Goal: Task Accomplishment & Management: Manage account settings

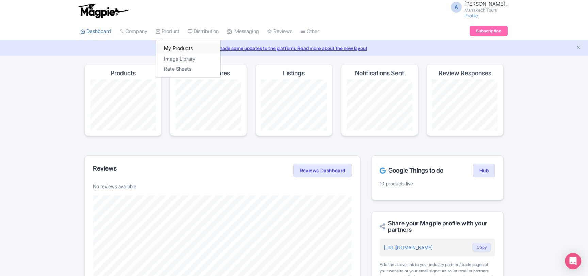
click at [171, 45] on link "My Products" at bounding box center [188, 48] width 65 height 11
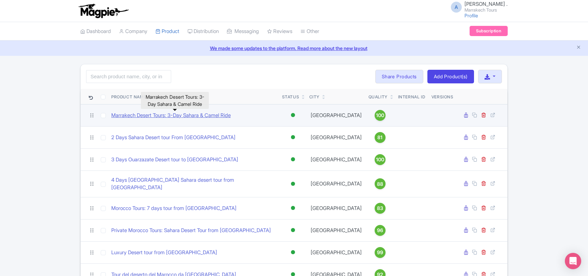
click at [176, 116] on link "Marrakech Desert Tours: 3-Day Sahara & Camel Ride" at bounding box center [170, 116] width 119 height 8
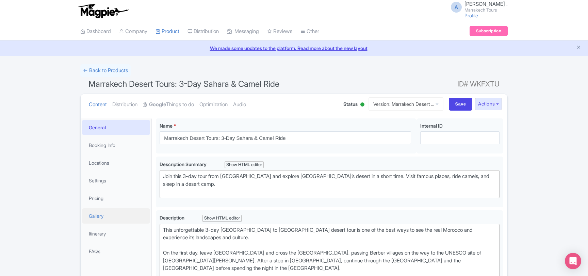
click at [106, 214] on link "Gallery" at bounding box center [116, 215] width 68 height 15
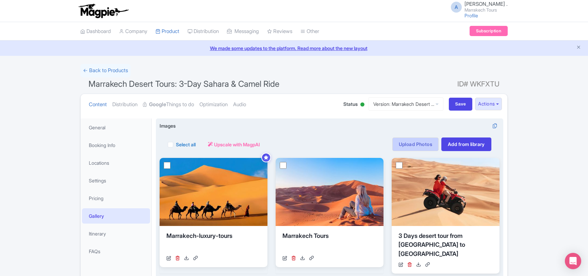
click at [397, 145] on link "Upload Photos" at bounding box center [416, 145] width 46 height 14
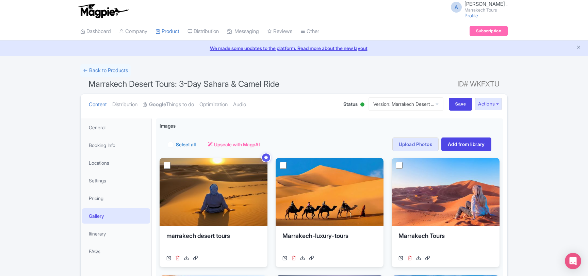
scroll to position [21, 0]
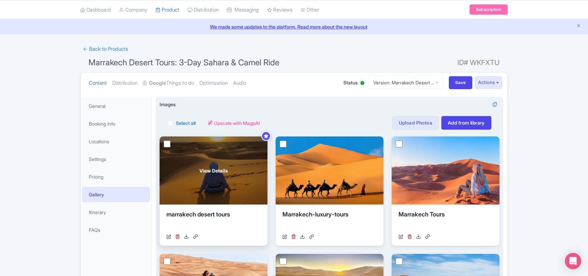
click at [217, 170] on span "View Details" at bounding box center [214, 170] width 28 height 7
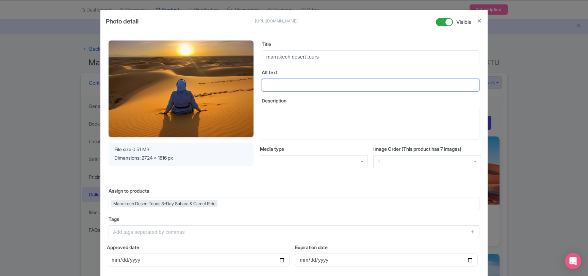
click at [281, 84] on input "Alt text" at bounding box center [371, 85] width 218 height 13
paste input "Traveler sitting on sand dunes at sunset in the [GEOGRAPHIC_DATA] during a [GEO…"
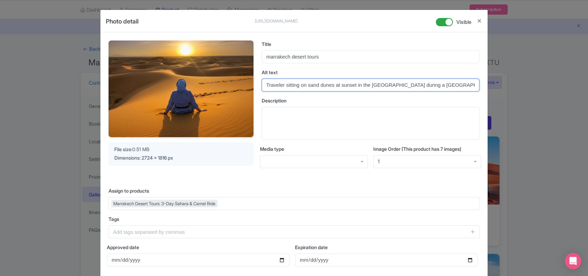
scroll to position [0, 1]
type input "Traveler sitting on sand dunes at sunset in the [GEOGRAPHIC_DATA] during a [GEO…"
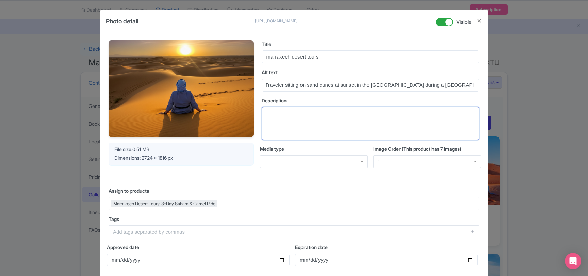
click at [292, 110] on textarea "Description" at bounding box center [371, 123] width 218 height 33
paste textarea "Golden dunes at sunset in the Sahara, captured on a 3 day desert tour from Marr…"
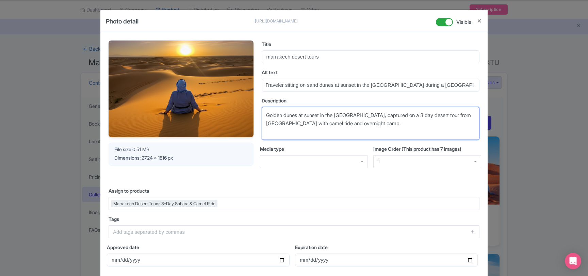
click at [353, 126] on textarea "Golden dunes at sunset in the Sahara, captured on a 3 day desert tour from Marr…" at bounding box center [371, 123] width 218 height 33
type textarea "Golden dunes at sunset in the Sahara, captured on a 3 day desert tour from Marr…"
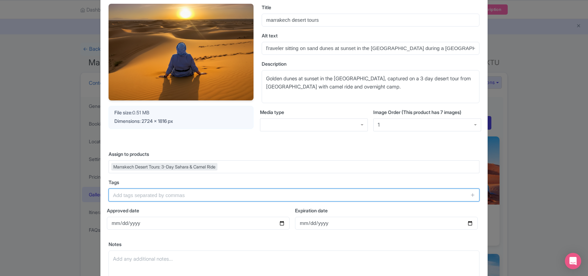
click at [141, 195] on input "text" at bounding box center [294, 195] width 371 height 13
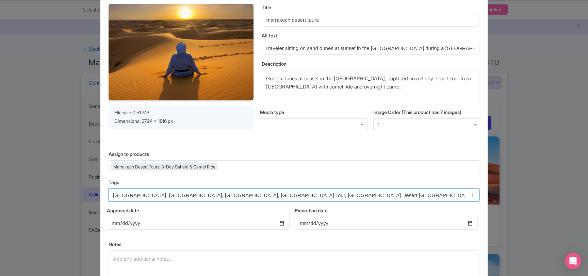
drag, startPoint x: 189, startPoint y: 196, endPoint x: 103, endPoint y: 195, distance: 86.2
click at [109, 195] on input "Morocco, Sahara Desert, Sunset, Marrakech Tour, Marrakech Desert Tours, Luxury …" at bounding box center [294, 195] width 371 height 13
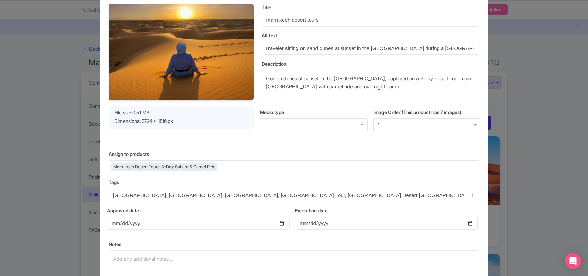
click at [108, 195] on div "Your Image is being upscaled File size: 0.51 MB Dimensions: 2724 x 1816 px Titl…" at bounding box center [293, 147] width 387 height 302
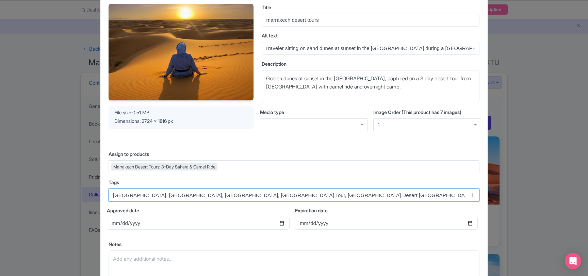
click at [122, 196] on input "Morocco, Sahara Desert, Sunset, Marrakech Tour, Marrakech Desert Tours, Luxury …" at bounding box center [294, 195] width 371 height 13
type input "Marrakech, Sahara Desert, Sunset, Marrakech Tour, Marrakech Desert Tours, Luxur…"
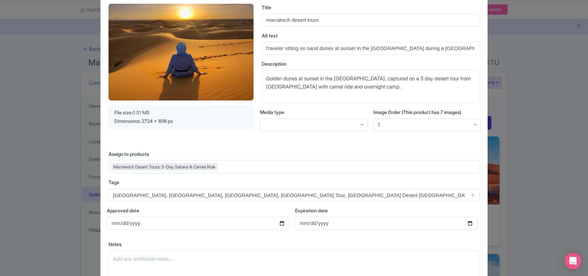
click at [103, 180] on div "Your Image is being upscaled File size: 0.51 MB Dimensions: 2724 x 1816 px Titl…" at bounding box center [293, 147] width 387 height 302
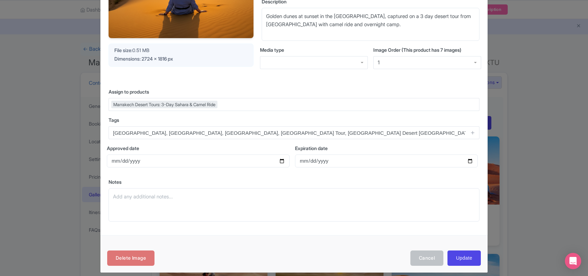
scroll to position [105, 0]
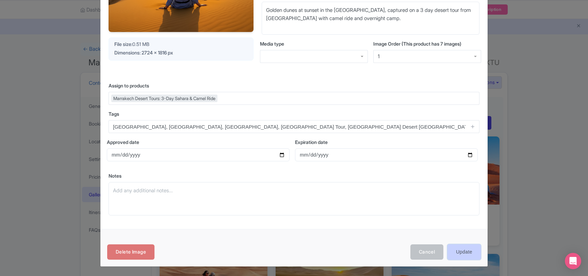
click at [468, 254] on input "Update" at bounding box center [464, 251] width 33 height 15
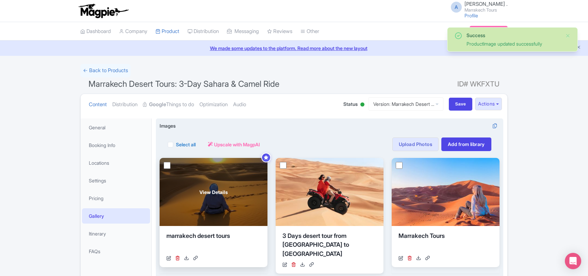
scroll to position [21, 0]
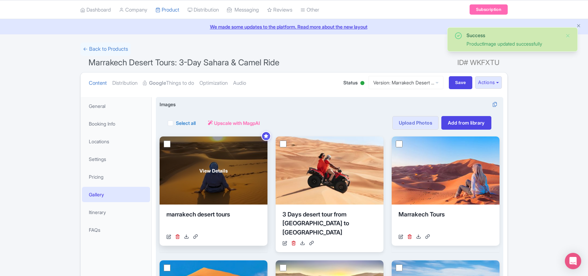
click at [214, 169] on span "View Details" at bounding box center [214, 170] width 28 height 7
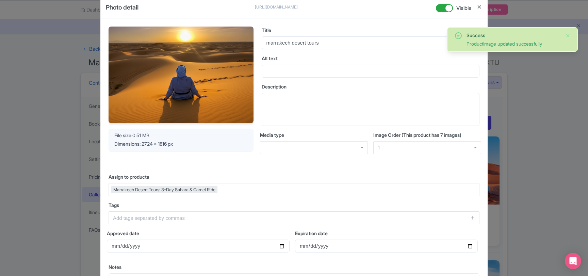
scroll to position [0, 0]
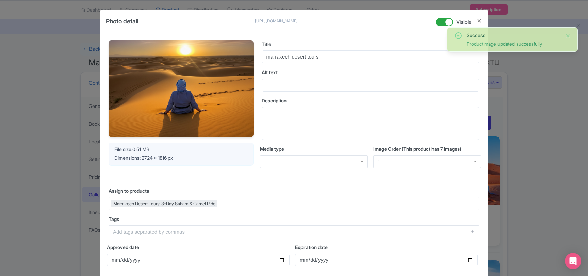
drag, startPoint x: 41, startPoint y: 61, endPoint x: 45, endPoint y: 6, distance: 54.9
click at [41, 59] on div "Photo detail [URL][DOMAIN_NAME] [URL][DOMAIN_NAME] Visible Your Image is being …" at bounding box center [294, 138] width 588 height 276
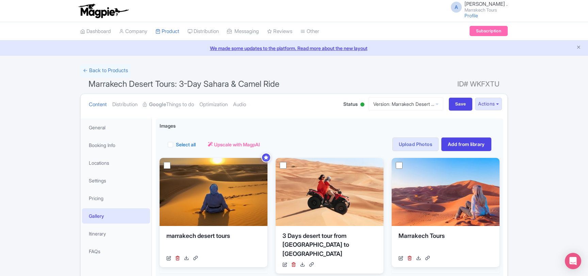
scroll to position [21, 0]
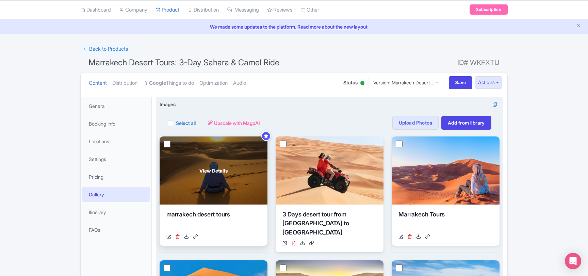
click at [218, 171] on span "View Details" at bounding box center [214, 170] width 28 height 7
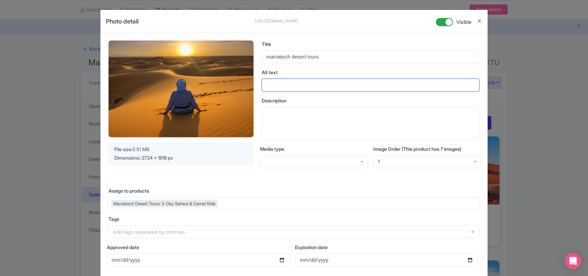
click at [286, 87] on input "Alt text" at bounding box center [371, 85] width 218 height 13
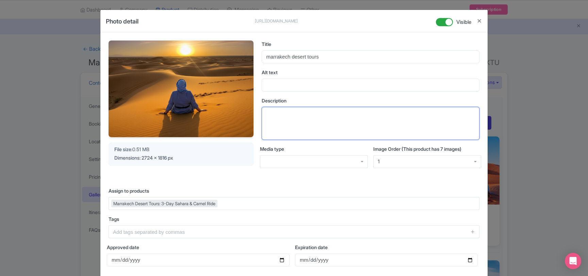
click at [284, 125] on textarea "Description" at bounding box center [371, 123] width 218 height 33
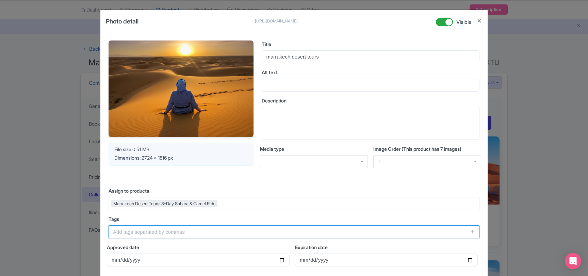
click at [195, 233] on input "text" at bounding box center [294, 231] width 371 height 13
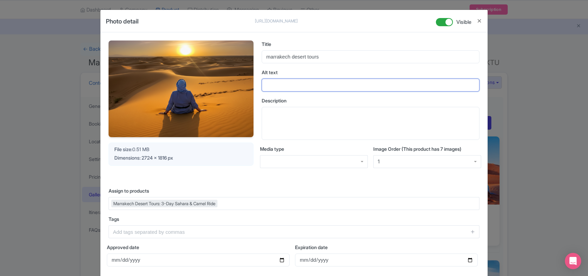
click at [278, 87] on input "Alt text" at bounding box center [371, 85] width 218 height 13
paste input "Traveler sitting on sand dunes at sunset in the Sahara Desert during a Marrakec…"
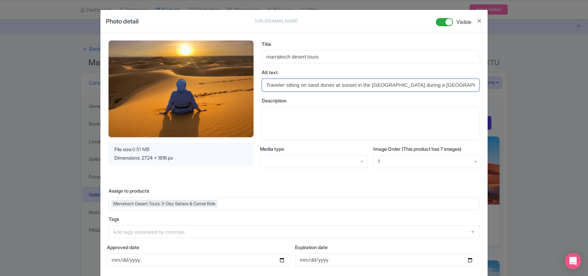
scroll to position [0, 1]
type input "Traveler sitting on sand dunes at sunset in the Sahara Desert during a Marrakec…"
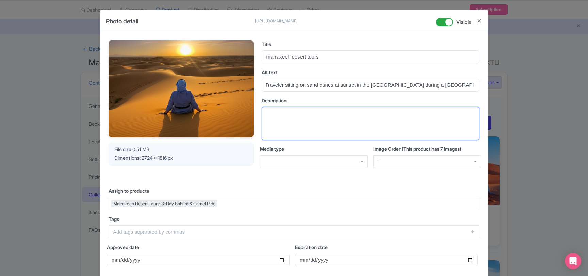
click at [280, 122] on textarea "Description" at bounding box center [371, 123] width 218 height 33
paste textarea "Golden dunes at sunset in the Sahara, captured on a 3 day desert tour from Marr…"
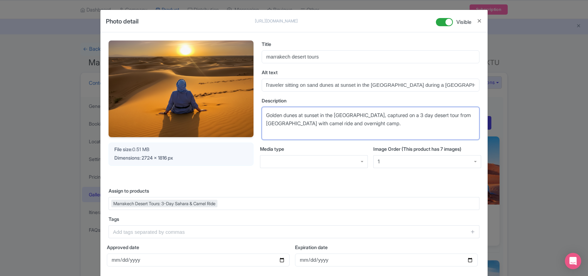
type textarea "Golden dunes at sunset in the Sahara, captured on a 3 day desert tour from Marr…"
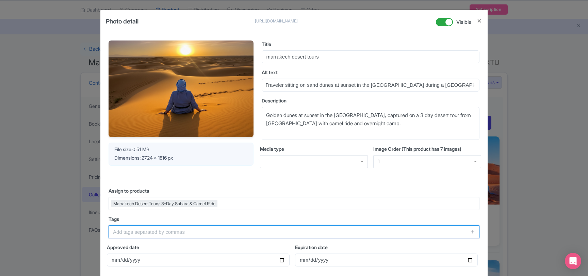
click at [240, 235] on input "text" at bounding box center [294, 231] width 371 height 13
click at [239, 235] on input "text" at bounding box center [294, 231] width 371 height 13
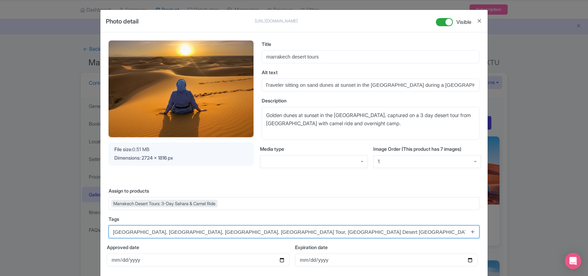
type input "Marrakech, Sahara Desert, Sunset, Marrakech Tour, Marrakech Desert Tours, Luxur…"
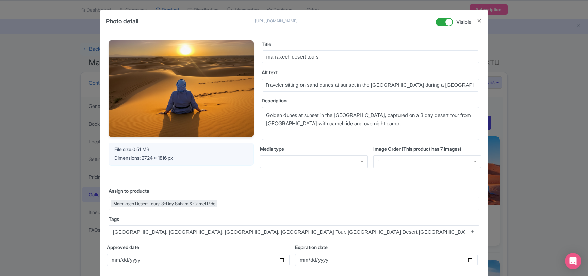
click at [474, 233] on icon at bounding box center [473, 231] width 5 height 5
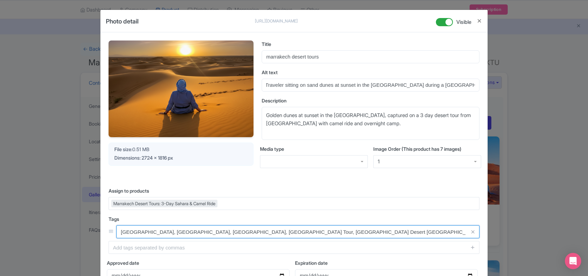
click at [161, 234] on input "Marrakech, Sahara Desert, Sunset, Marrakech Tour, Marrakech Desert Tours, Luxur…" at bounding box center [297, 231] width 363 height 13
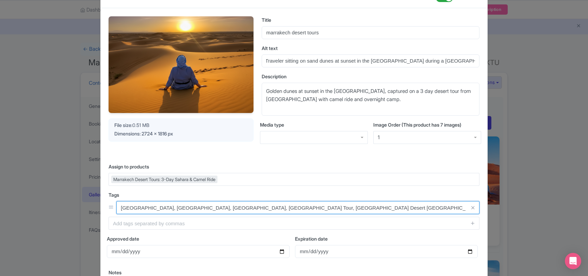
scroll to position [37, 0]
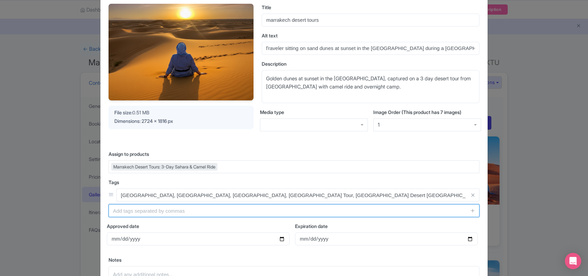
click at [173, 210] on input "text" at bounding box center [294, 210] width 371 height 13
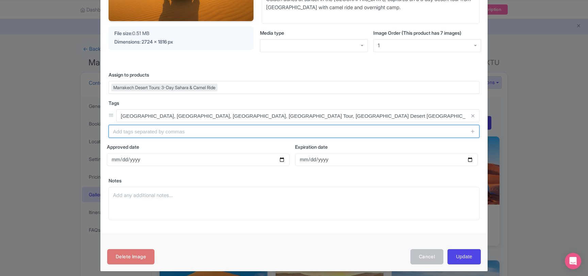
scroll to position [121, 0]
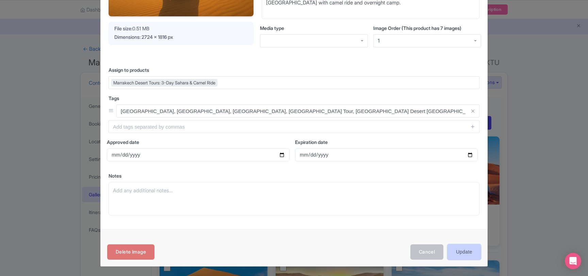
click at [471, 248] on input "Update" at bounding box center [464, 251] width 33 height 15
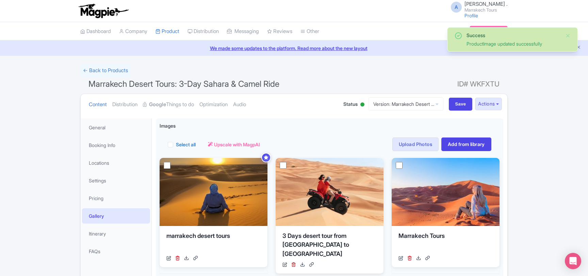
scroll to position [21, 0]
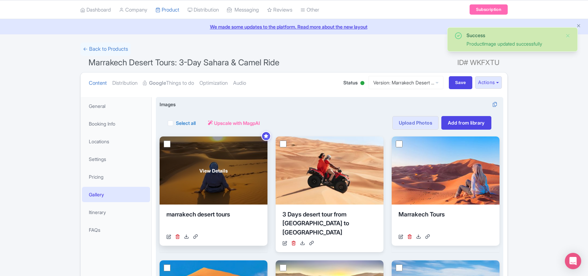
click at [208, 169] on span "View Details" at bounding box center [214, 170] width 28 height 7
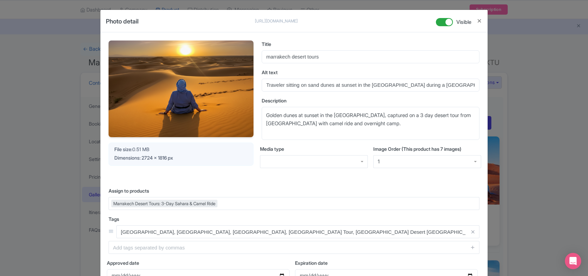
click at [362, 160] on div at bounding box center [314, 161] width 108 height 13
click at [188, 181] on div "Your Image is being upscaled File size: 0.51 MB Dimensions: 2724 x 1816 px Titl…" at bounding box center [293, 191] width 387 height 318
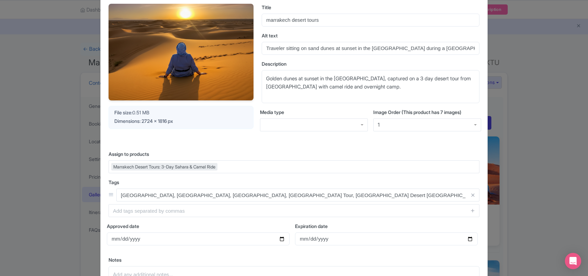
scroll to position [0, 0]
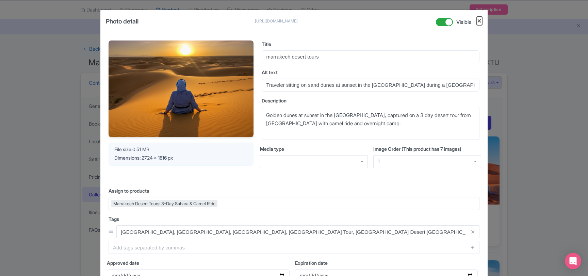
click at [480, 21] on button "Close" at bounding box center [479, 21] width 5 height 9
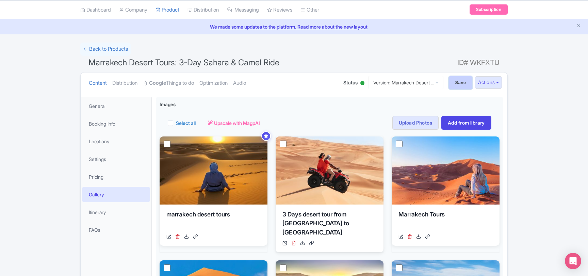
click at [453, 83] on input "Save" at bounding box center [461, 82] width 24 height 13
type input "Saving..."
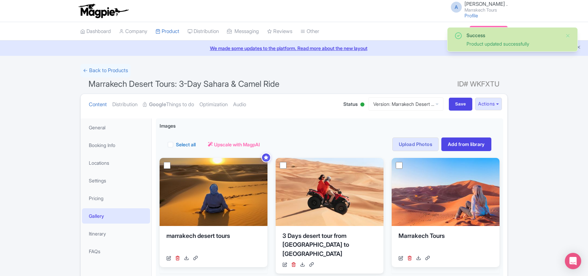
scroll to position [21, 0]
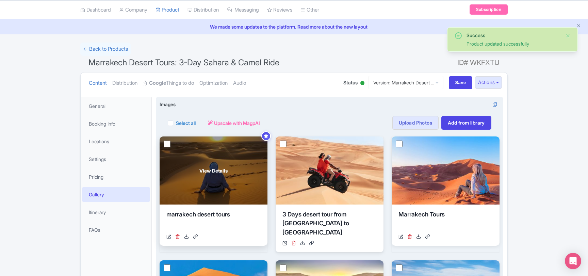
click at [210, 171] on span "View Details" at bounding box center [214, 170] width 28 height 7
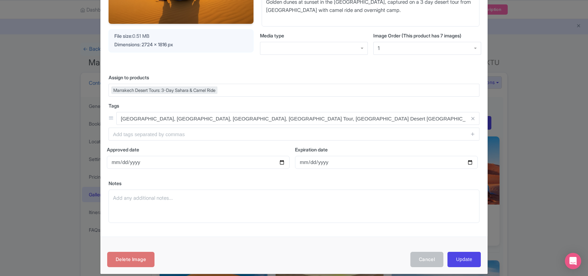
scroll to position [121, 0]
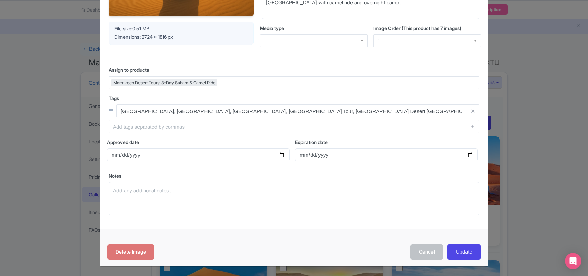
click at [64, 165] on div "Photo detail https://res.cloudinary.com/hfyvkoyi1/image/upload/v1757957589/marr…" at bounding box center [294, 138] width 588 height 276
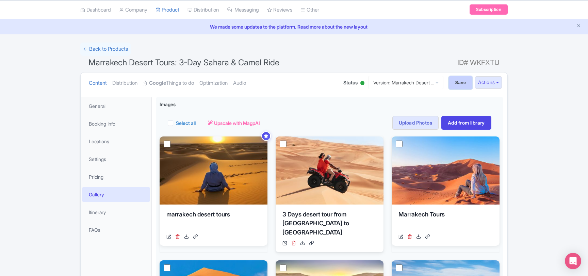
click at [453, 84] on input "Save" at bounding box center [461, 82] width 24 height 13
type input "Saving..."
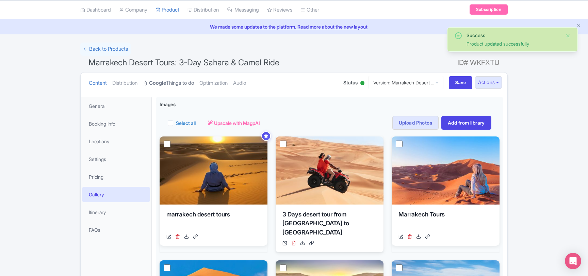
scroll to position [21, 0]
click at [178, 83] on link "Google Things to do" at bounding box center [168, 83] width 51 height 21
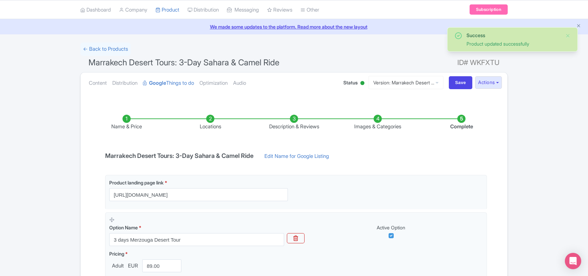
click at [377, 125] on li "Images & Categories" at bounding box center [378, 123] width 84 height 16
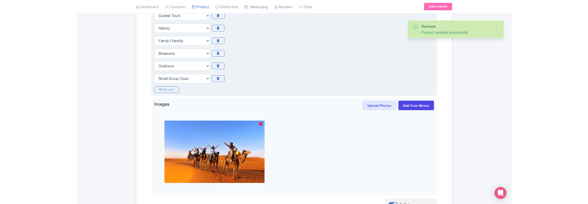
scroll to position [205, 0]
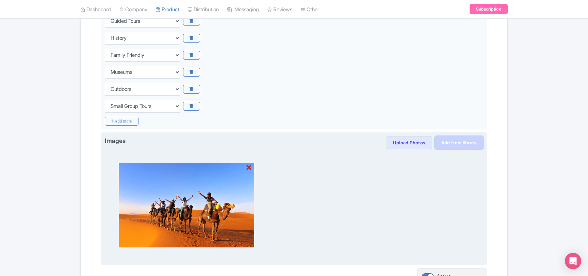
click at [436, 141] on link "Add from library" at bounding box center [459, 142] width 48 height 13
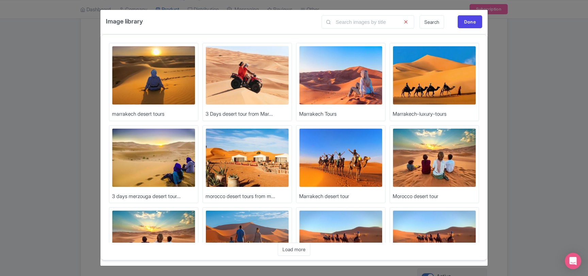
click at [175, 93] on img at bounding box center [153, 75] width 83 height 59
click at [400, 229] on img at bounding box center [434, 239] width 83 height 59
click at [482, 22] on div "Done" at bounding box center [470, 21] width 25 height 13
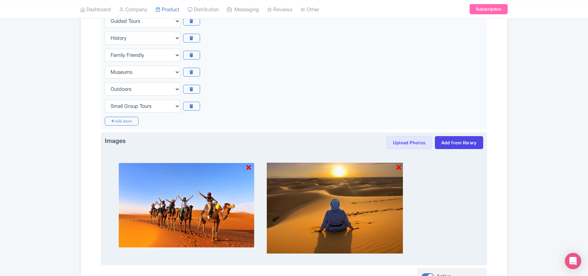
click at [249, 167] on icon at bounding box center [248, 167] width 5 height 7
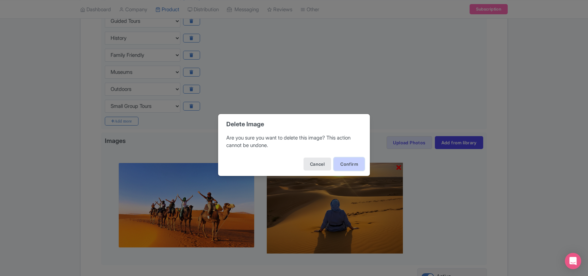
click at [358, 163] on button "Confirm" at bounding box center [349, 164] width 31 height 13
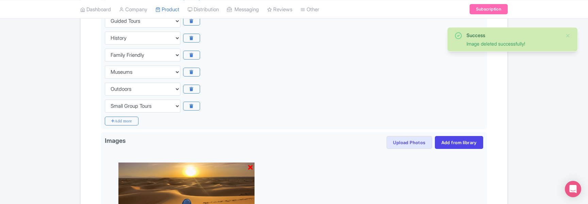
click at [496, 171] on div "Name & Price Locations Description & Reviews Images & Categories Complete Edit …" at bounding box center [294, 113] width 419 height 393
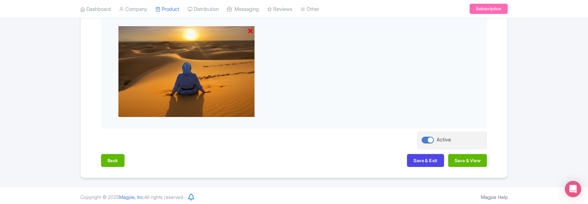
scroll to position [345, 0]
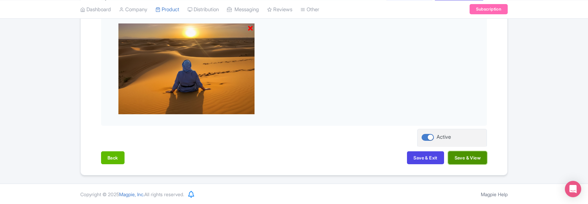
click at [472, 160] on button "Save & View" at bounding box center [467, 158] width 39 height 13
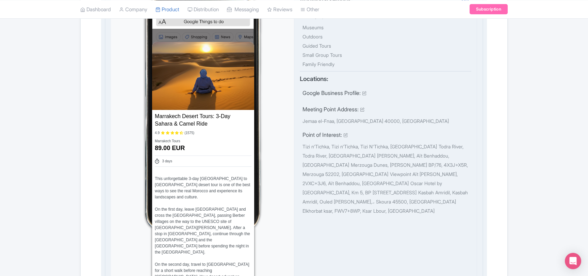
scroll to position [246, 0]
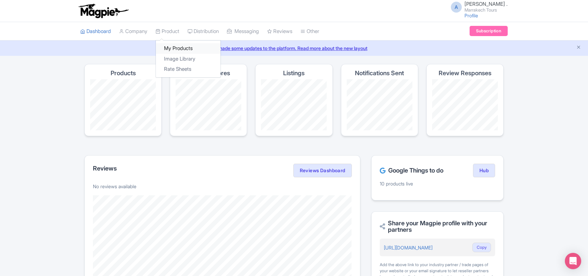
click at [173, 49] on link "My Products" at bounding box center [188, 48] width 65 height 11
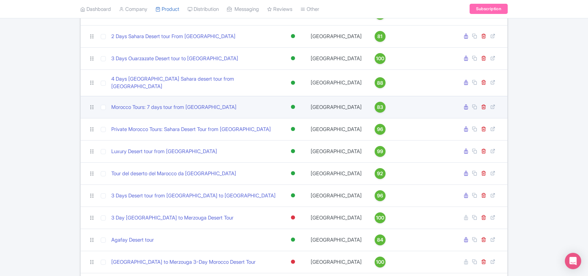
scroll to position [110, 0]
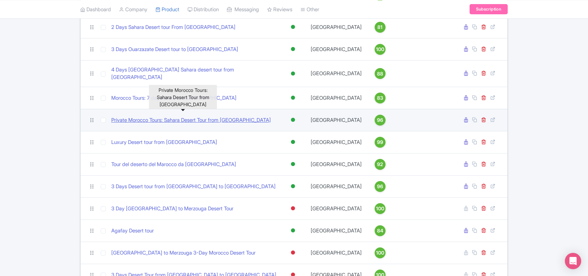
click at [156, 118] on link "Private Morocco Tours: Sahara Desert Tour from [GEOGRAPHIC_DATA]" at bounding box center [191, 120] width 160 height 8
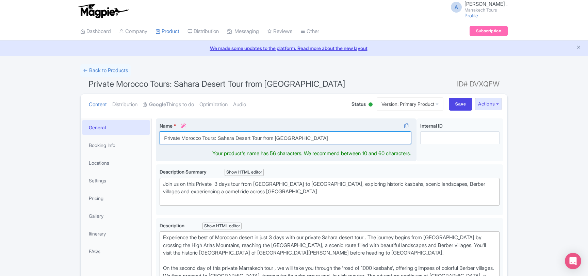
click at [194, 138] on input "Private Morocco Tours: Sahara Desert Tour from [GEOGRAPHIC_DATA]" at bounding box center [286, 137] width 252 height 13
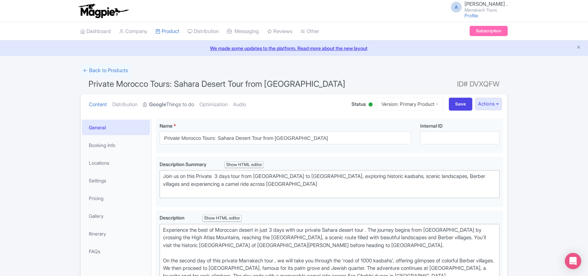
click at [175, 106] on link "Google Things to do" at bounding box center [168, 104] width 51 height 21
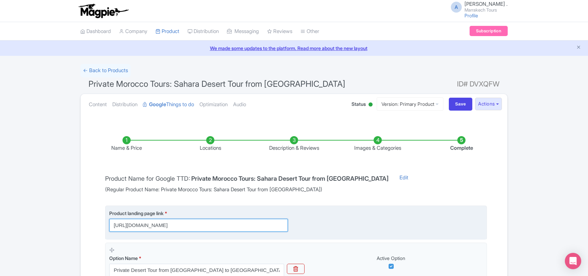
click at [242, 226] on input "[URL][DOMAIN_NAME]" at bounding box center [198, 225] width 179 height 13
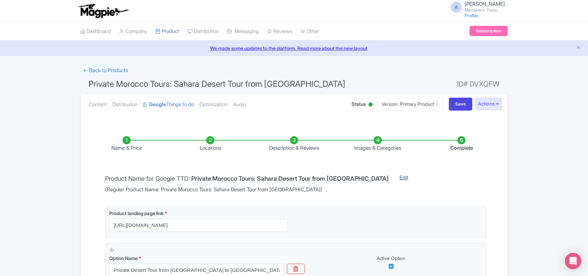
click at [393, 178] on link "Edit" at bounding box center [404, 184] width 22 height 20
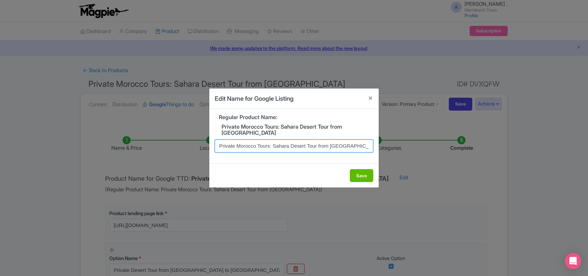
click at [252, 146] on input "Private Morocco Tours: Sahara Desert Tour from [GEOGRAPHIC_DATA]" at bounding box center [294, 146] width 159 height 13
paste input "Desert Tours from Marrakech | All Morocco Private Tours"
click at [309, 146] on input "Private Desert Tours from Marrakech | All Morocco Private Tours" at bounding box center [294, 146] width 159 height 13
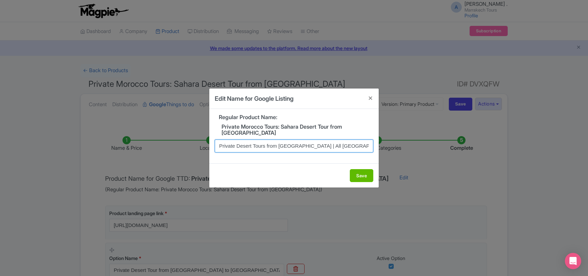
click at [309, 146] on input "Private Desert Tours from Marrakech | All Morocco Private Tours" at bounding box center [294, 146] width 159 height 13
type input "Private Desert Tours from Marrakech | Best Morocco Private Tours"
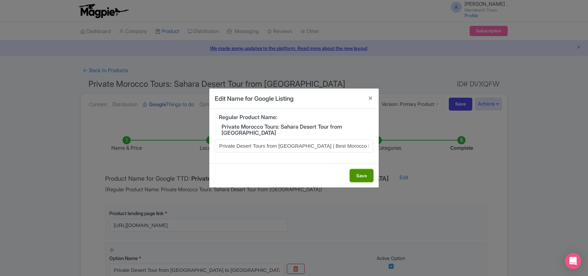
click at [362, 176] on button "Save" at bounding box center [361, 175] width 23 height 13
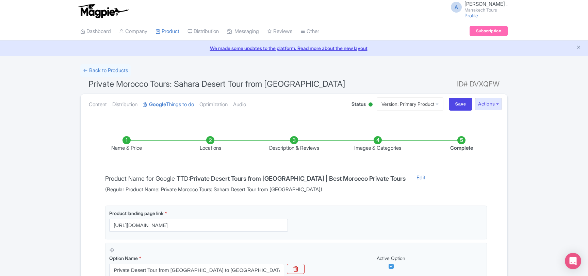
click at [372, 177] on h4 "Private Desert Tours from Marrakech | Best Morocco Private Tours" at bounding box center [298, 178] width 216 height 7
drag, startPoint x: 372, startPoint y: 177, endPoint x: 197, endPoint y: 177, distance: 175.0
click at [197, 177] on h4 "Private Desert Tours from Marrakech | Best Morocco Private Tours" at bounding box center [298, 178] width 216 height 7
copy h4 "Private Desert Tours from Marrakech | Best Morocco Private Tours"
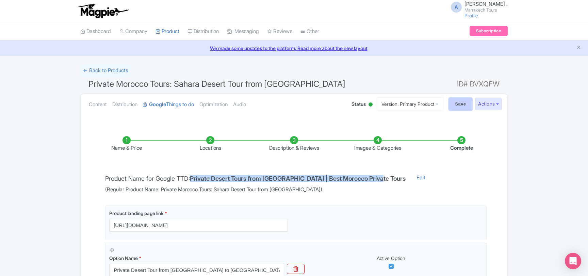
click at [461, 103] on input "Save" at bounding box center [461, 104] width 24 height 13
type input "Saving..."
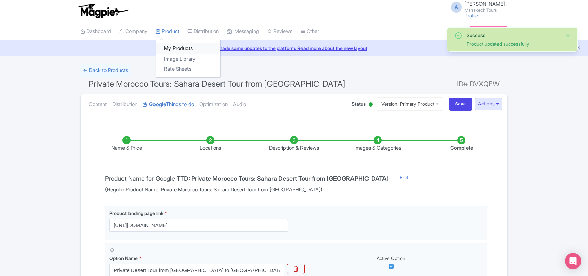
click at [174, 45] on link "My Products" at bounding box center [188, 48] width 65 height 11
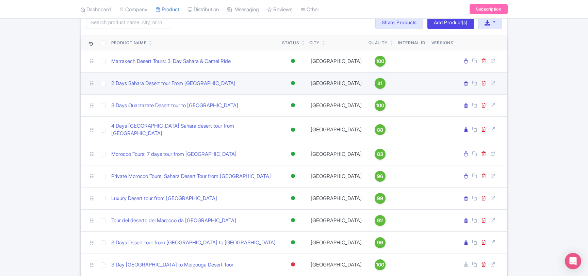
scroll to position [74, 0]
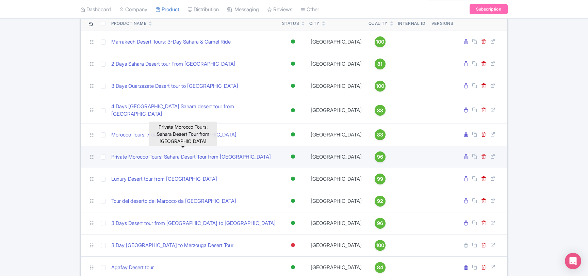
click at [174, 153] on link "Private Morocco Tours: Sahara Desert Tour from [GEOGRAPHIC_DATA]" at bounding box center [191, 157] width 160 height 8
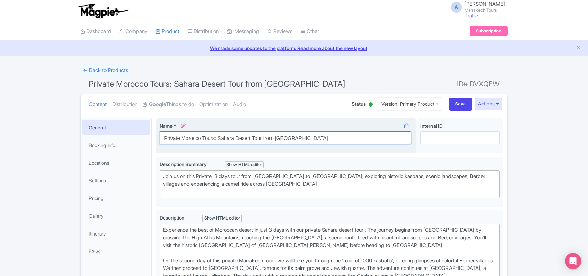
click at [178, 136] on input "Private Morocco Tours: Sahara Desert Tour from Marrakech" at bounding box center [286, 137] width 252 height 13
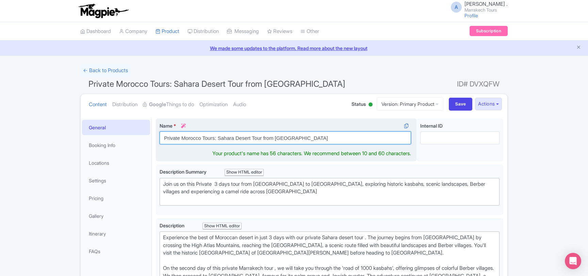
click at [178, 136] on input "Private Morocco Tours: Sahara Desert Tour from Marrakech" at bounding box center [286, 137] width 252 height 13
paste input "Desert Tours from Marrakech | Best Morocco Private Tours"
click at [249, 136] on input "Private Desert Tours from Marrakech | Best Morocco Private Tours" at bounding box center [286, 137] width 252 height 13
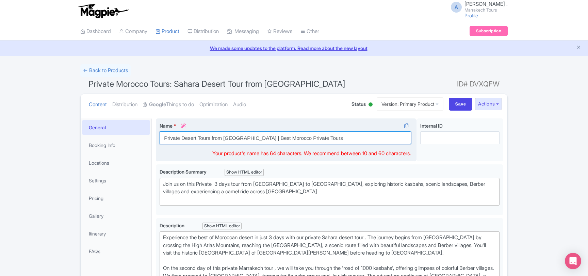
click at [290, 138] on input "Private Desert Tours from Marrakech | Best Morocco Private Tours" at bounding box center [286, 137] width 252 height 13
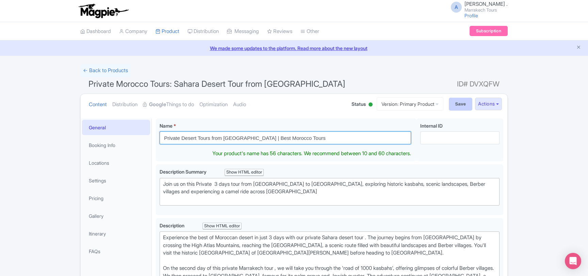
type input "Private Desert Tours from Marrakech | Best Morocco Tours"
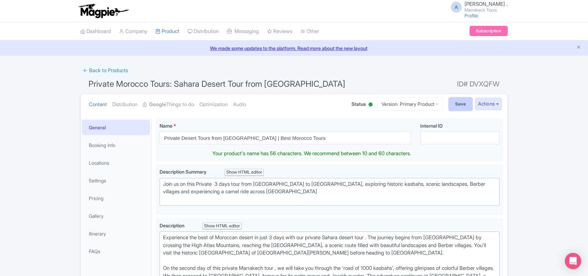
click at [454, 107] on input "Save" at bounding box center [461, 104] width 24 height 13
type input "Saving..."
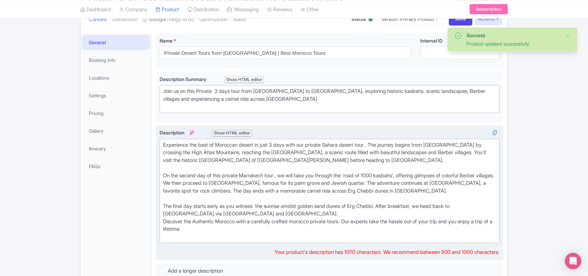
scroll to position [45, 0]
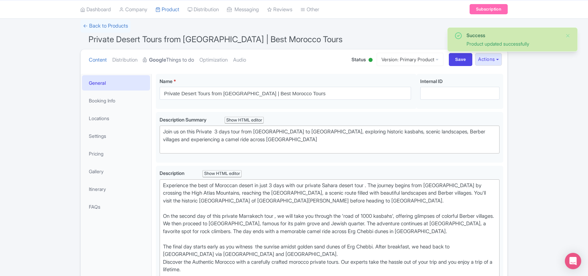
click at [181, 63] on link "Google Things to do" at bounding box center [168, 59] width 51 height 21
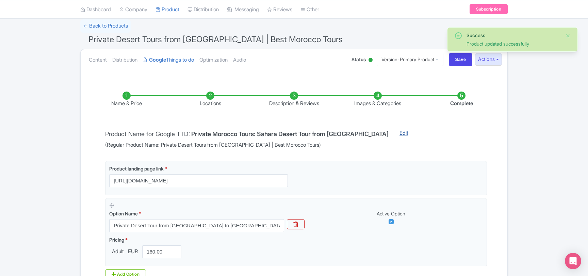
click at [393, 133] on link "Edit" at bounding box center [404, 139] width 22 height 20
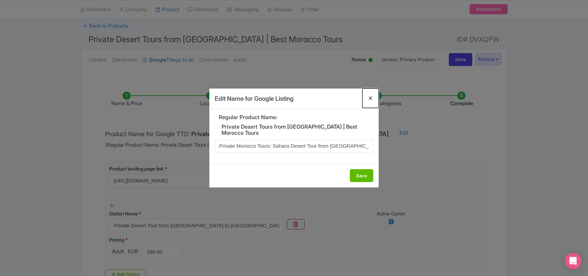
click at [371, 99] on button "Close" at bounding box center [371, 98] width 16 height 19
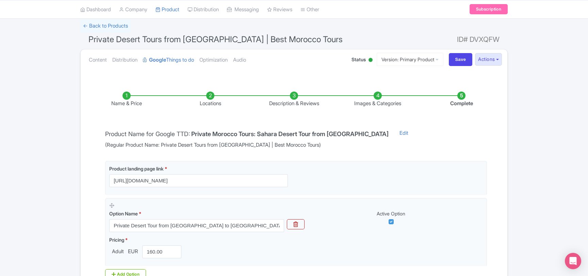
click at [173, 145] on span "(Regular Product Name: Private Desert Tours from Marrakech | Best Morocco Tours)" at bounding box center [247, 145] width 284 height 8
drag, startPoint x: 173, startPoint y: 145, endPoint x: 296, endPoint y: 144, distance: 122.9
click at [296, 144] on span "(Regular Product Name: Private Desert Tours from Marrakech | Best Morocco Tours)" at bounding box center [247, 145] width 284 height 8
copy span "Private Desert Tours from [GEOGRAPHIC_DATA] | Best Morocco Tours"
click at [393, 133] on link "Edit" at bounding box center [404, 139] width 22 height 20
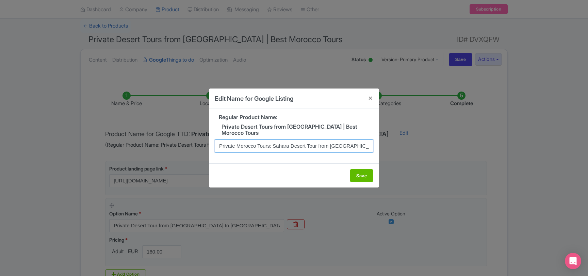
click at [310, 149] on input "Private Morocco Tours: Sahara Desert Tour from Marrakech" at bounding box center [294, 146] width 159 height 13
click at [310, 148] on input "Private Morocco Tours: Sahara Desert Tour from Marrakech" at bounding box center [294, 146] width 159 height 13
paste input "Desert Tours from Marrakech | Best Morocco Tours"
type input "Private Desert Tours from [GEOGRAPHIC_DATA] | Best Morocco Tours"
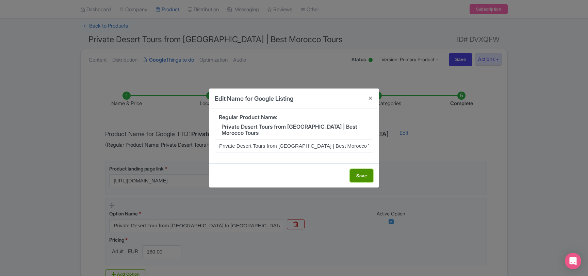
click at [359, 176] on button "Save" at bounding box center [361, 175] width 23 height 13
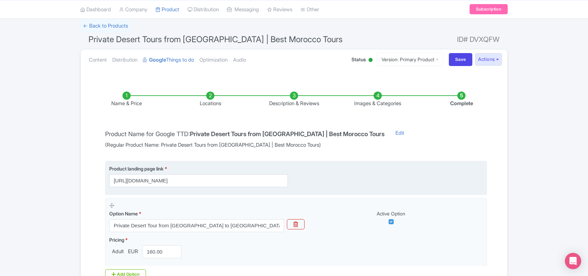
scroll to position [128, 0]
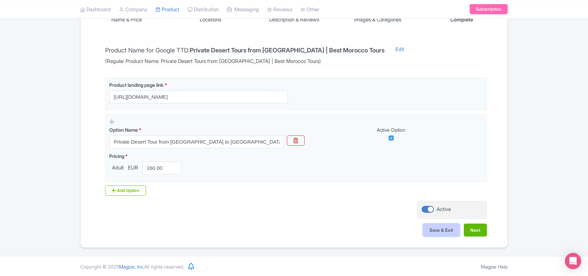
click at [451, 226] on button "Save & Exit" at bounding box center [441, 230] width 37 height 13
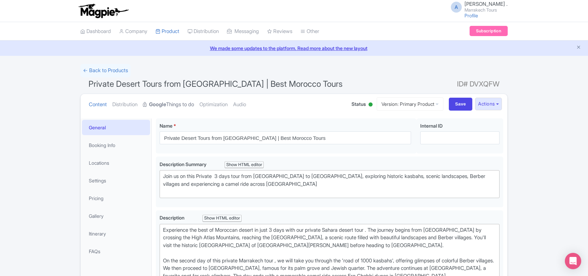
click at [191, 107] on link "Google Things to do" at bounding box center [168, 104] width 51 height 21
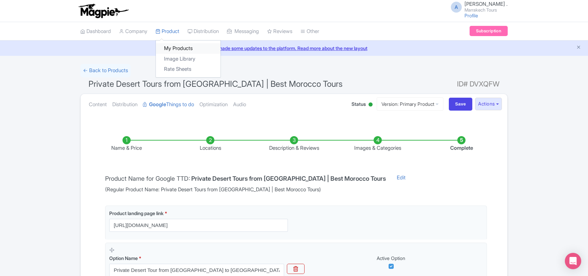
click at [171, 46] on link "My Products" at bounding box center [188, 48] width 65 height 11
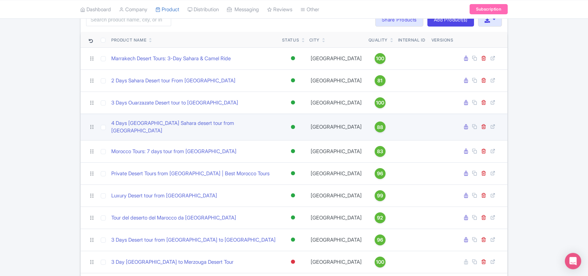
scroll to position [74, 0]
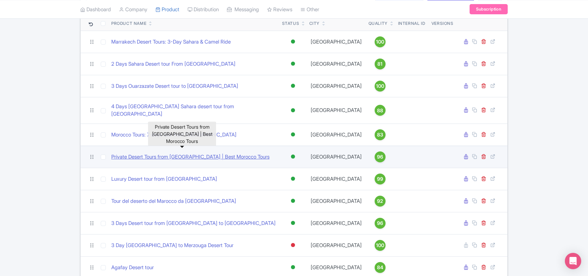
click at [204, 155] on link "Private Desert Tours from [GEOGRAPHIC_DATA] | Best Morocco Tours" at bounding box center [190, 157] width 158 height 8
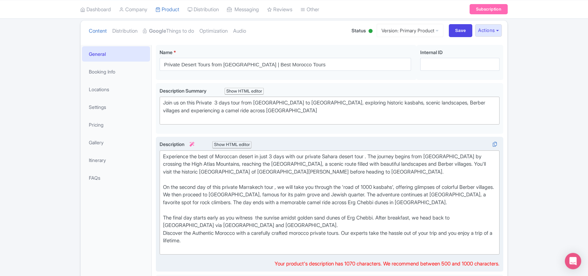
scroll to position [110, 0]
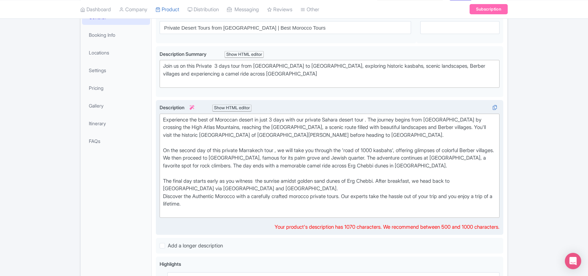
drag, startPoint x: 212, startPoint y: 205, endPoint x: 160, endPoint y: 114, distance: 105.2
click at [160, 114] on trix-editor "Experience the best of Moroccan desert in just 3 days with our private Sahara d…" at bounding box center [330, 166] width 340 height 105
copy div "Experience the best of Moroccan desert in just 3 days with our private Sahara d…"
click at [186, 135] on div "Experience the best of Moroccan desert in just 3 days with our private Sahara d…" at bounding box center [329, 166] width 333 height 100
click at [378, 118] on div "Experience the best of Moroccan desert in just 3 days with our private Sahara d…" at bounding box center [329, 166] width 333 height 100
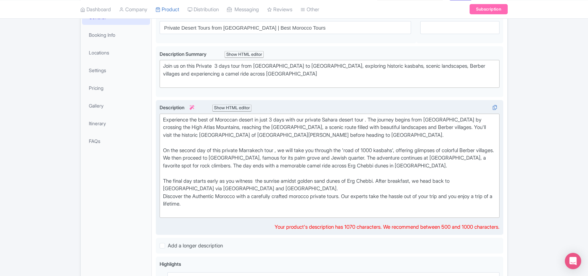
click at [328, 196] on div "Experience the best of Moroccan desert in just 3 days with our private Sahara d…" at bounding box center [329, 166] width 333 height 100
drag, startPoint x: 205, startPoint y: 203, endPoint x: 158, endPoint y: 109, distance: 104.8
click at [158, 109] on div "Description i Show HTML editor Bold Italic Strikethrough Link Heading Quote Cod…" at bounding box center [330, 167] width 348 height 135
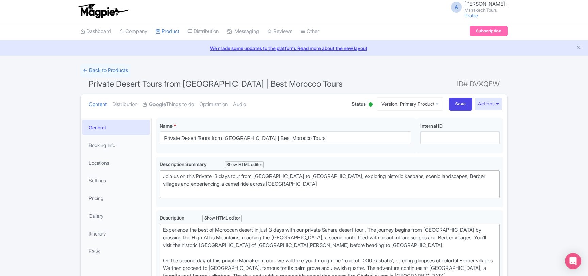
click at [95, 84] on span "Private Desert Tours from [GEOGRAPHIC_DATA] | Best Morocco Tours" at bounding box center [216, 84] width 254 height 10
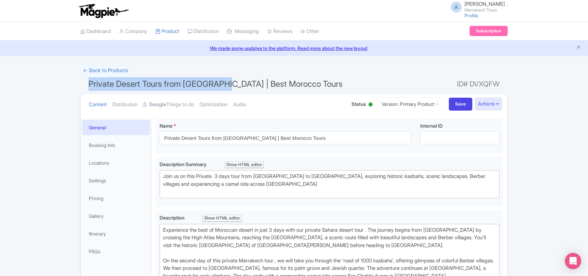
drag, startPoint x: 95, startPoint y: 84, endPoint x: 205, endPoint y: 83, distance: 109.6
click at [205, 83] on span "Private Desert Tours from [GEOGRAPHIC_DATA] | Best Morocco Tours" at bounding box center [216, 84] width 254 height 10
copy span "Private Desert Tours from Marrakech"
click at [499, 103] on button "Actions" at bounding box center [488, 104] width 27 height 13
click at [479, 161] on link "Create new version" at bounding box center [467, 161] width 70 height 11
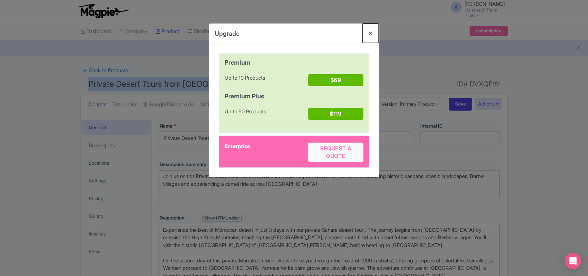
click at [373, 33] on button "Close" at bounding box center [371, 32] width 16 height 19
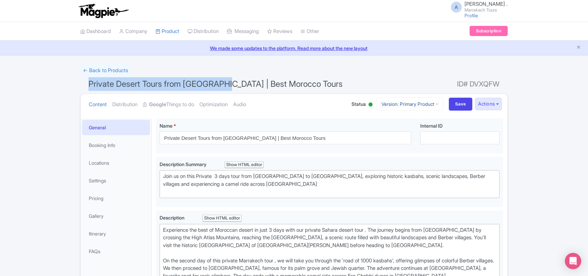
click at [437, 103] on link "Version: Primary Product" at bounding box center [410, 103] width 67 height 13
click at [496, 105] on button "Actions" at bounding box center [488, 104] width 27 height 13
click at [402, 131] on link "Industry Partner View" at bounding box center [398, 133] width 65 height 11
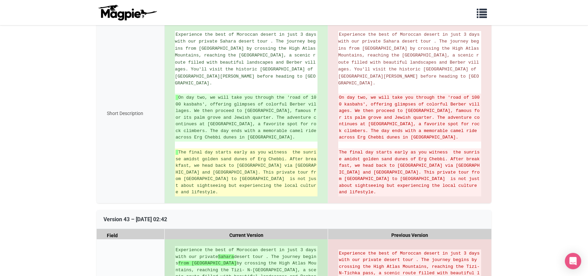
scroll to position [1875, 0]
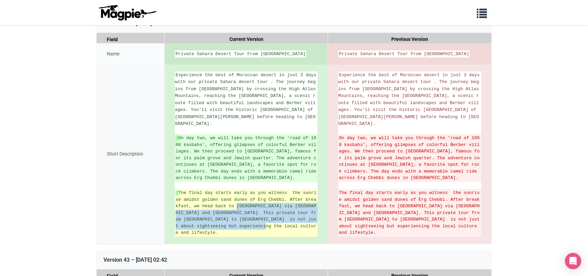
drag, startPoint x: 264, startPoint y: 175, endPoint x: 236, endPoint y: 152, distance: 35.8
click at [236, 190] on ins "The final day starts early as you witness the sunrise amidst golden sand dunes …" at bounding box center [246, 213] width 141 height 47
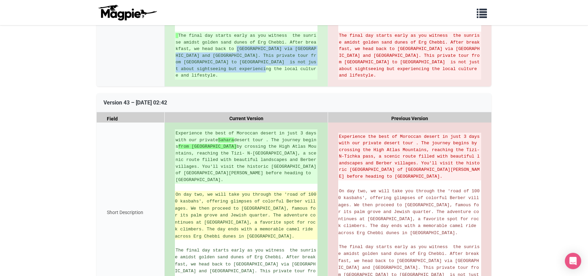
scroll to position [2022, 0]
